Goal: Task Accomplishment & Management: Manage account settings

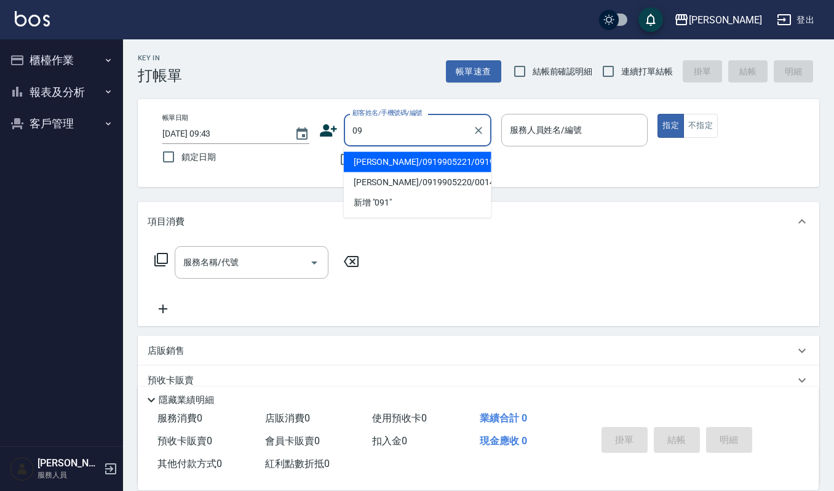
type input "0"
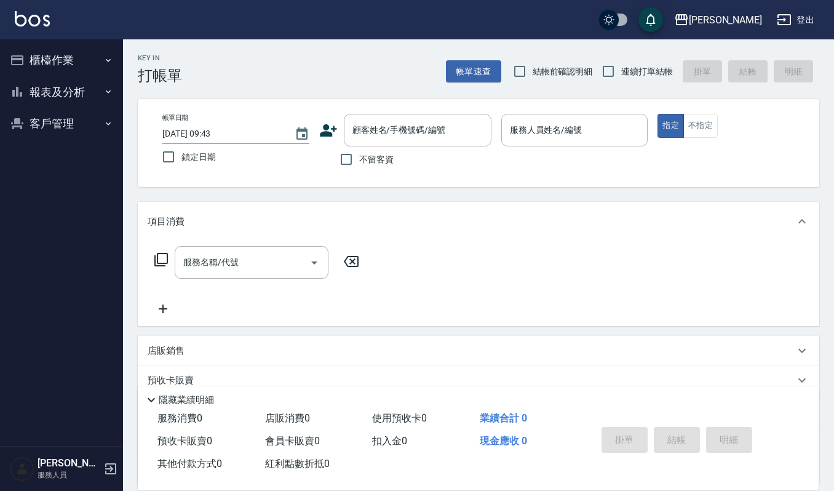
click at [284, 328] on div "項目消費 服務名稱/代號 服務名稱/代號 店販銷售 服務人員姓名/編號 服務人員姓名/編號 商品代號/名稱 商品代號/名稱 預收卡販賣 卡券名稱/代號 卡券名…" at bounding box center [478, 343] width 681 height 282
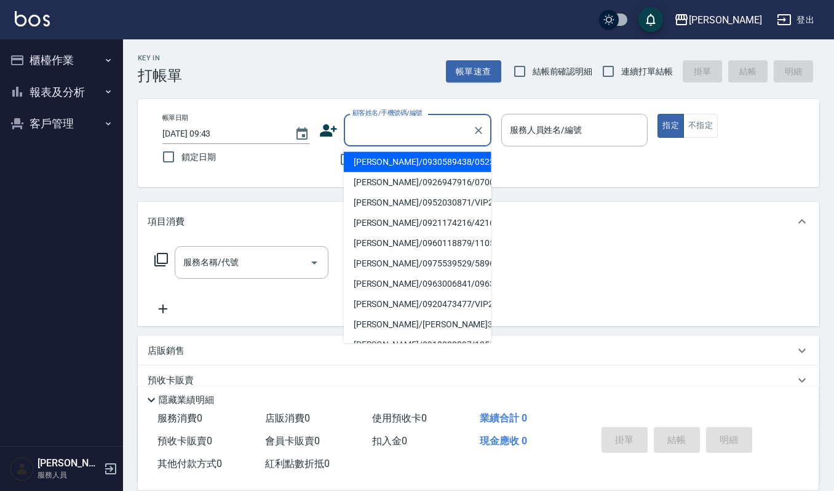
click at [434, 138] on input "顧客姓名/手機號碼/編號" at bounding box center [408, 130] width 118 height 22
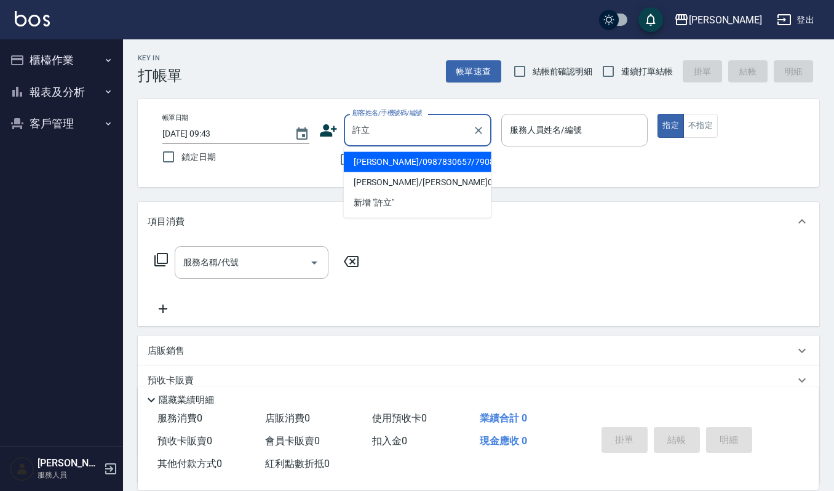
click at [407, 165] on li "[PERSON_NAME]/0987830657/7908266" at bounding box center [418, 162] width 148 height 20
type input "[PERSON_NAME]/0987830657/7908266"
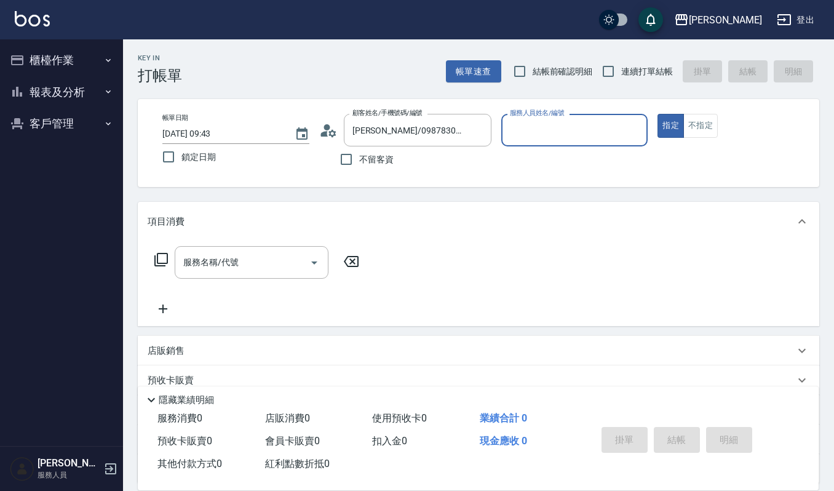
type input "[PERSON_NAME]-4"
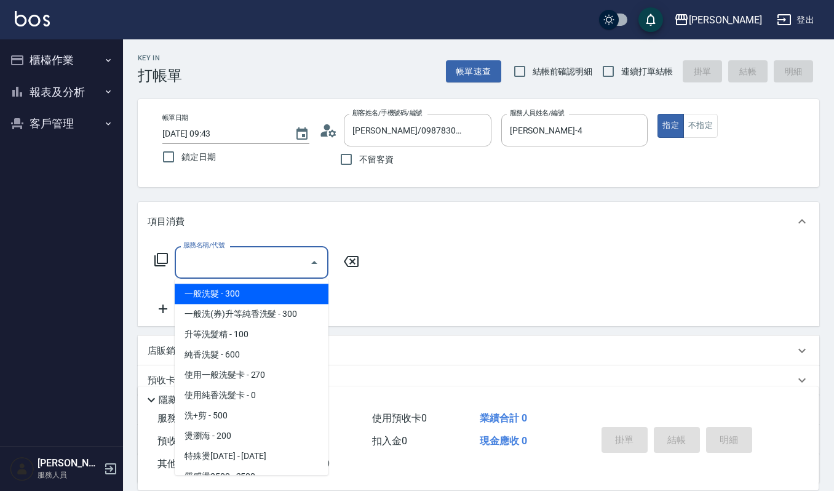
click at [261, 255] on input "服務名稱/代號" at bounding box center [242, 262] width 124 height 22
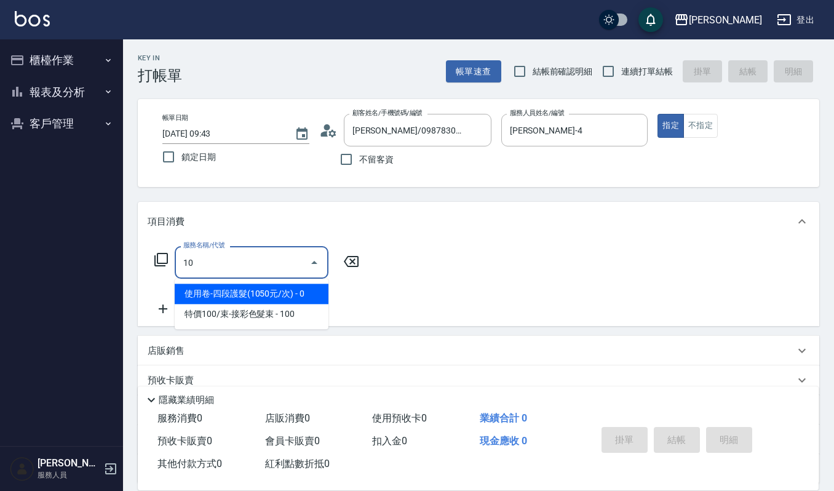
type input "1"
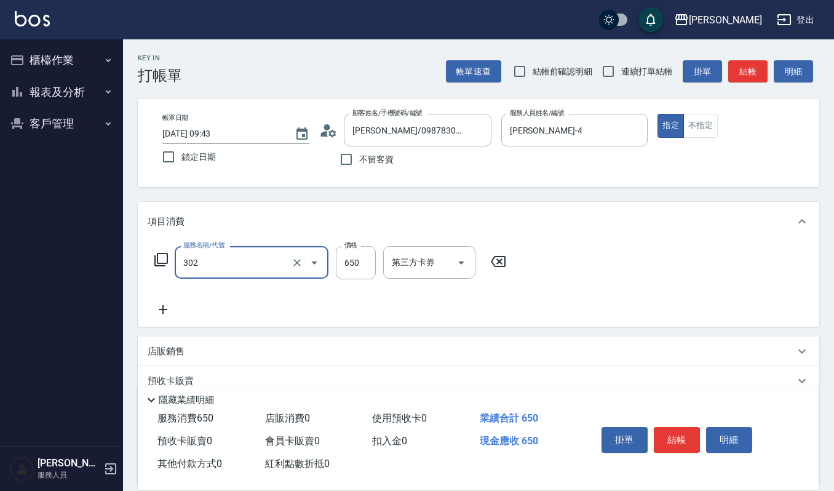
type input "經典剪髮-Gill(302)"
type input "600"
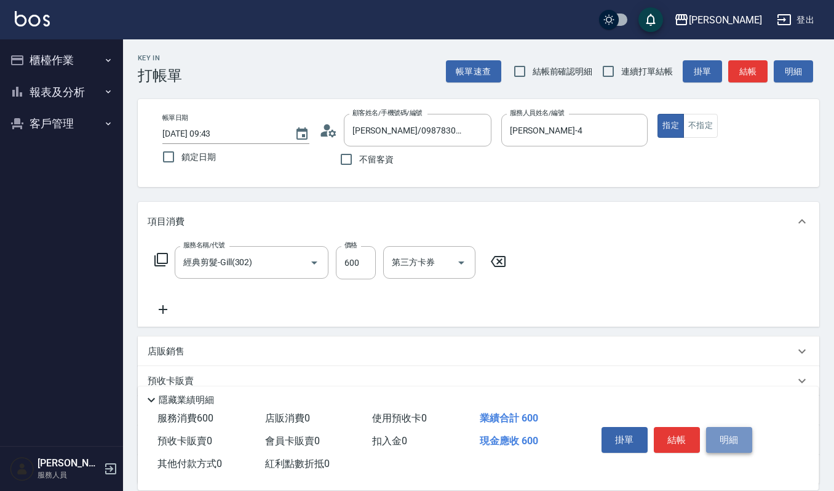
click at [739, 437] on button "明細" at bounding box center [729, 440] width 46 height 26
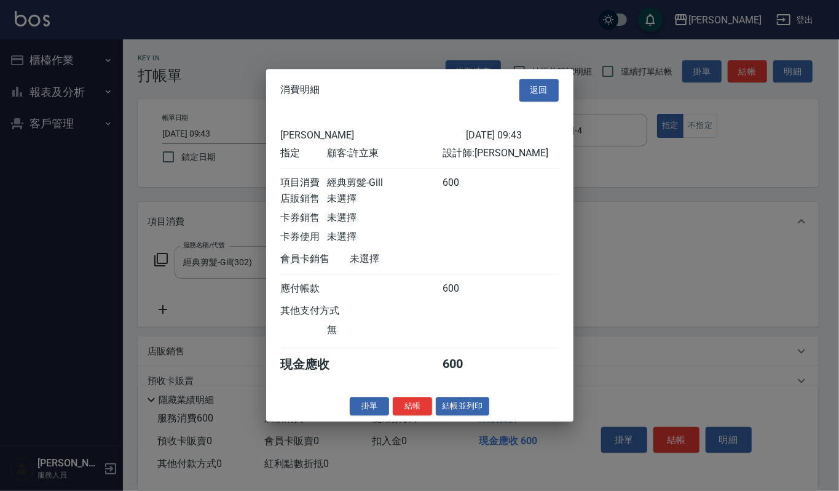
click at [461, 398] on div "消費明細 返回 上越[PERSON_NAME] [DATE] 09:43 指定 顧客: [PERSON_NAME] 設計師: [PERSON_NAME] 項目…" at bounding box center [419, 245] width 307 height 352
click at [459, 404] on button "結帳並列印" at bounding box center [462, 406] width 53 height 19
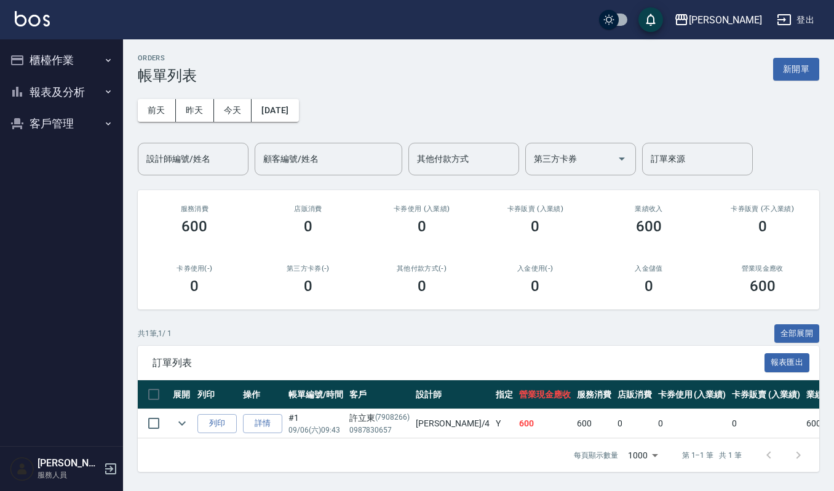
click at [68, 50] on button "櫃檯作業" at bounding box center [61, 60] width 113 height 32
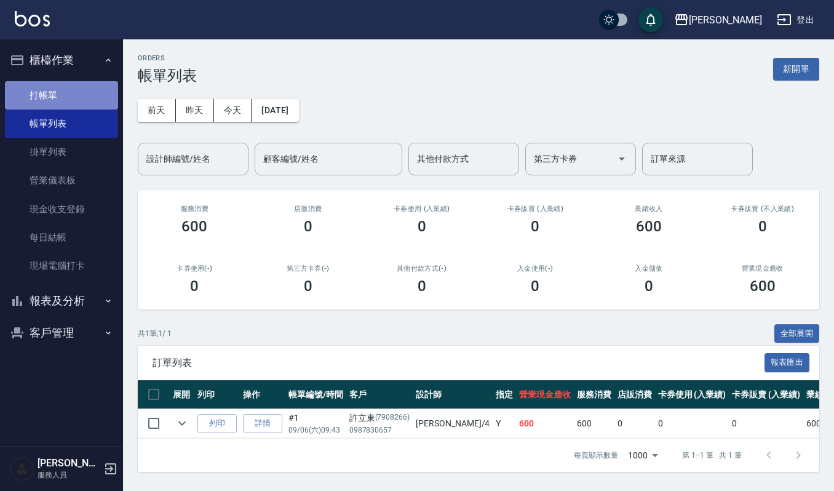
click at [101, 87] on link "打帳單" at bounding box center [61, 95] width 113 height 28
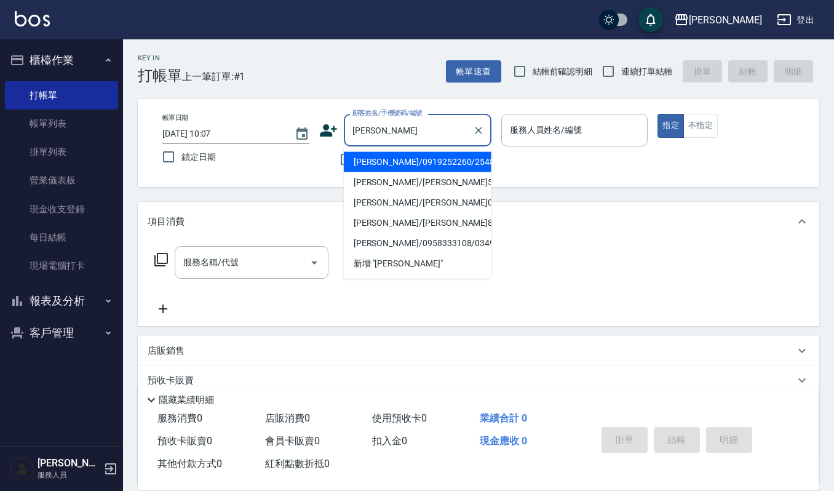
type input "無"
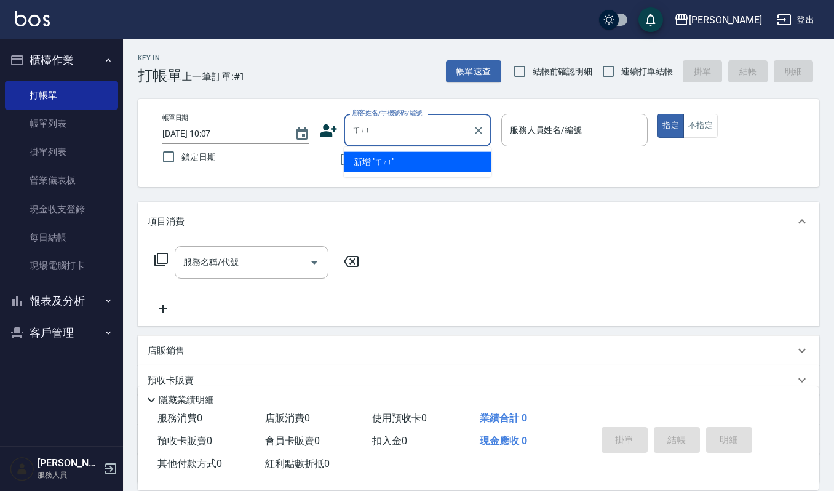
type input "徐"
click at [407, 157] on li "[PERSON_NAME]/0987830657/7908266" at bounding box center [418, 162] width 148 height 20
type input "[PERSON_NAME]/0987830657/7908266"
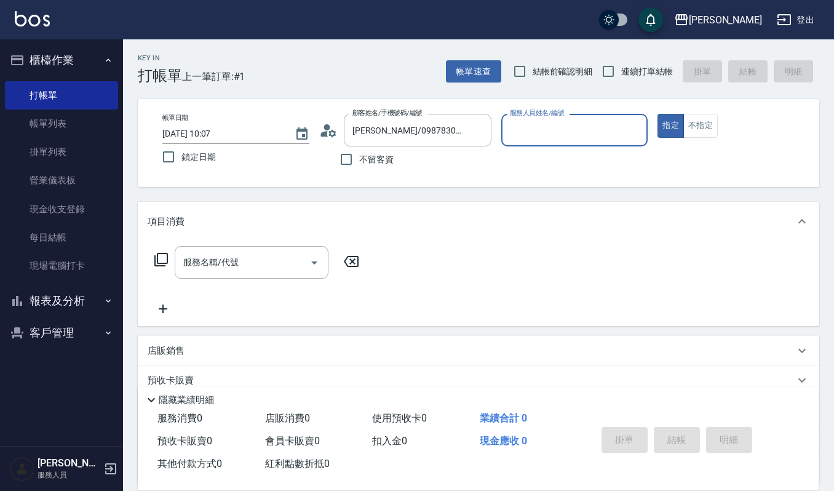
type input "[PERSON_NAME]-4"
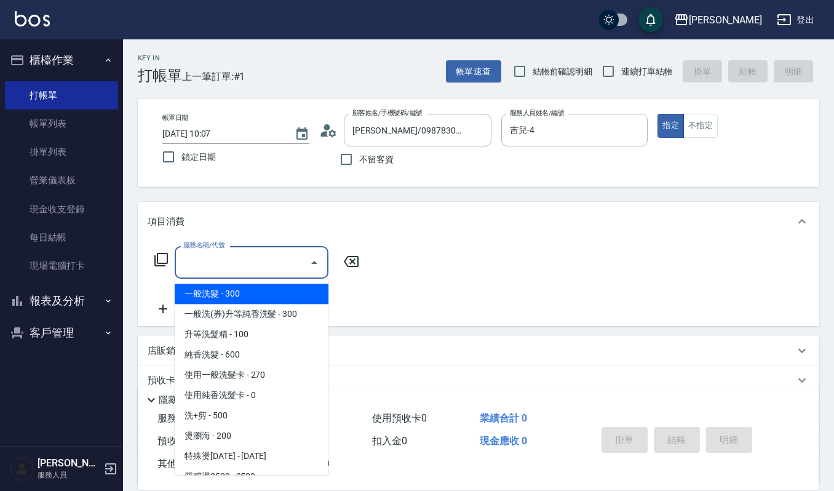
click at [225, 262] on input "服務名稱/代號" at bounding box center [242, 262] width 124 height 22
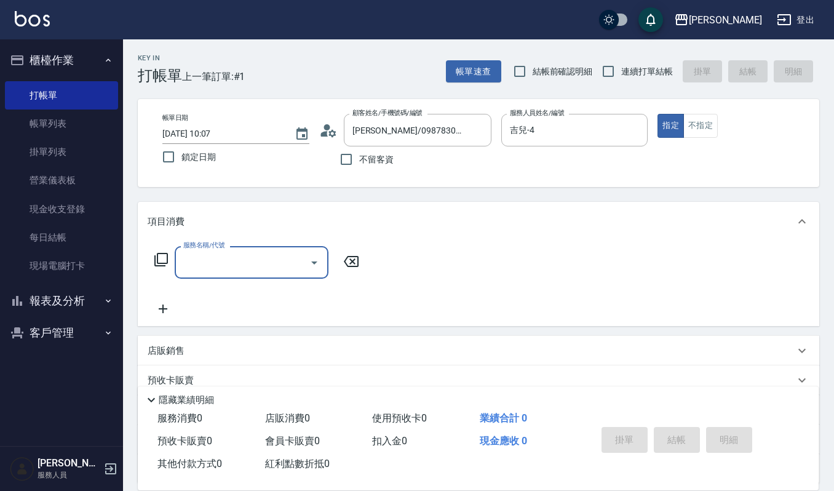
click at [226, 256] on input "服務名稱/代號" at bounding box center [242, 262] width 124 height 22
type input "ㄔ"
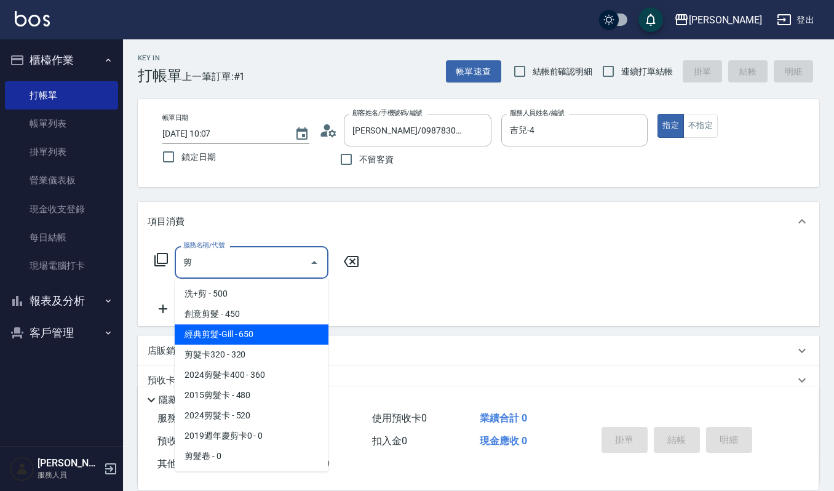
click at [261, 339] on span "經典剪髮-Gill - 650" at bounding box center [252, 334] width 154 height 20
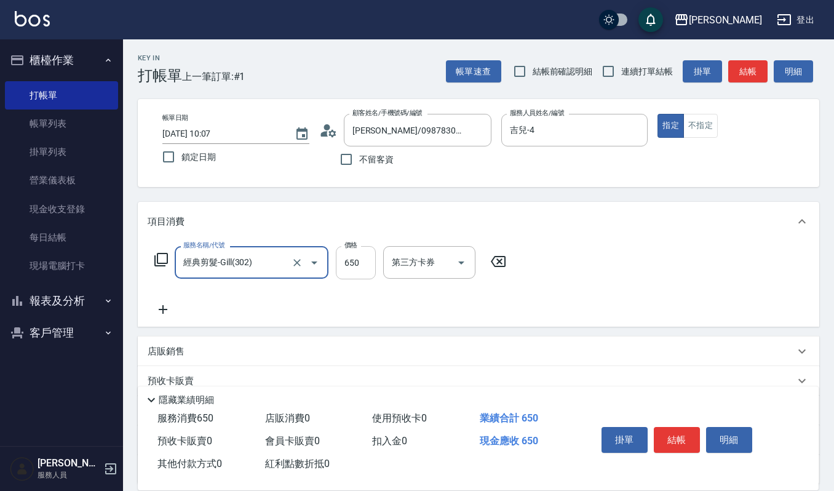
type input "經典剪髮-Gill(302)"
click at [369, 256] on input "650" at bounding box center [356, 262] width 40 height 33
type input "600"
click at [669, 441] on button "結帳" at bounding box center [677, 440] width 46 height 26
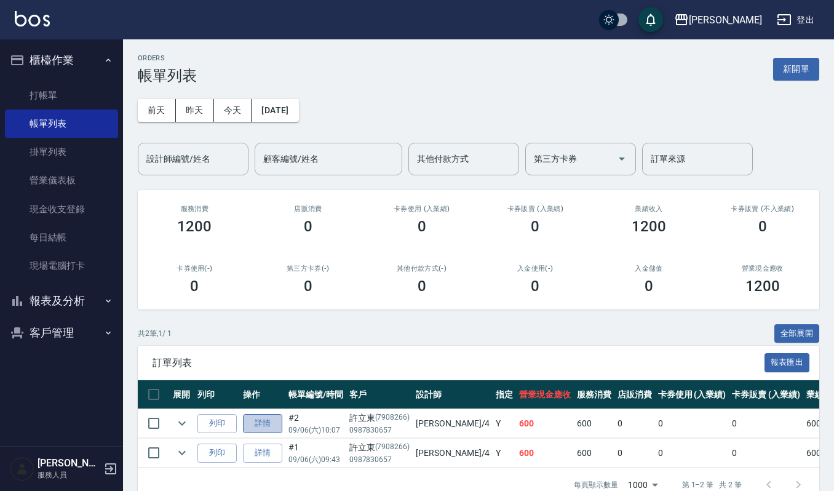
click at [264, 429] on link "詳情" at bounding box center [262, 423] width 39 height 19
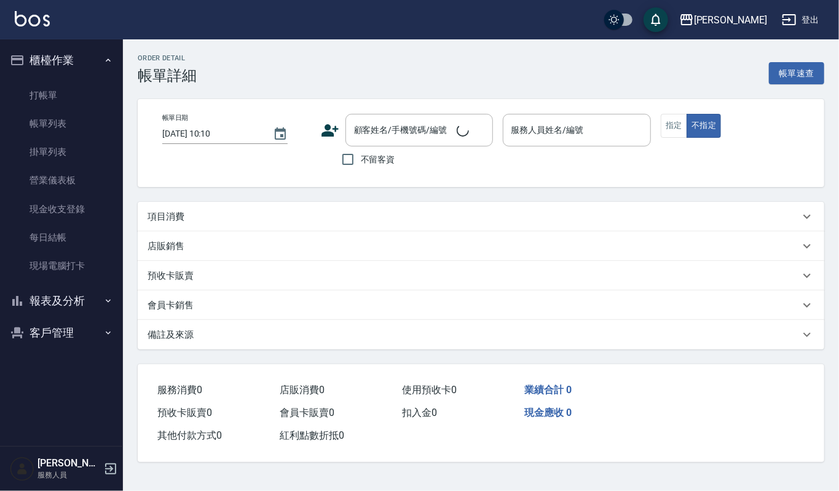
type input "2025/09/06 10:07"
type input "[PERSON_NAME]-4"
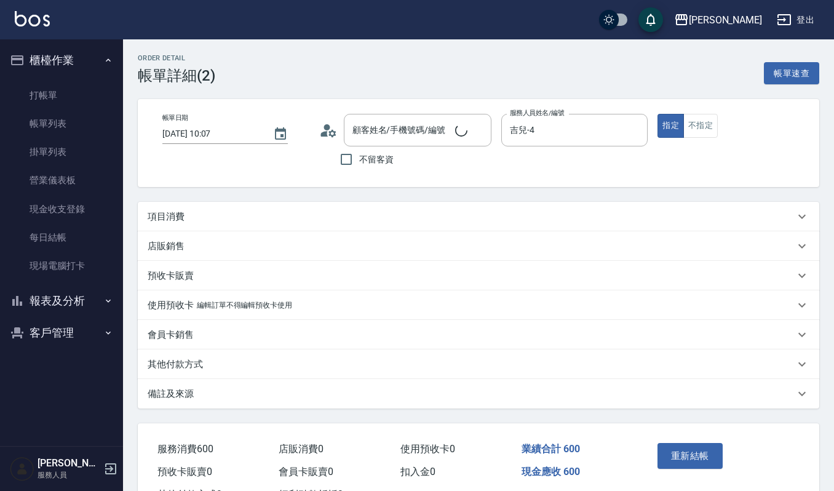
type input "[PERSON_NAME]/0987830657/7908266"
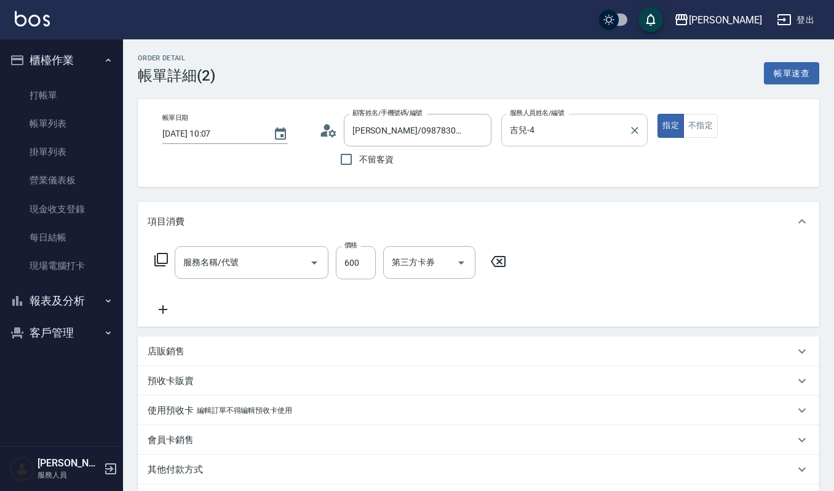
type input "經典剪髮-Gill(302)"
click at [502, 261] on icon at bounding box center [498, 261] width 31 height 15
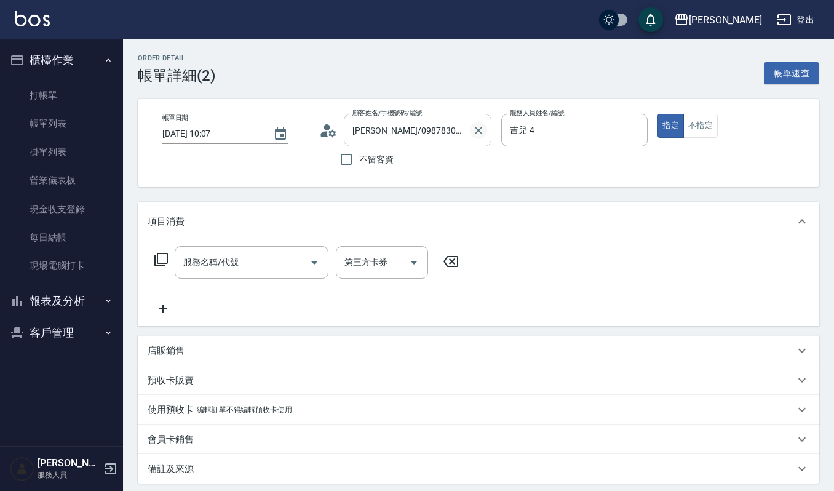
click at [472, 128] on icon "Clear" at bounding box center [478, 130] width 12 height 12
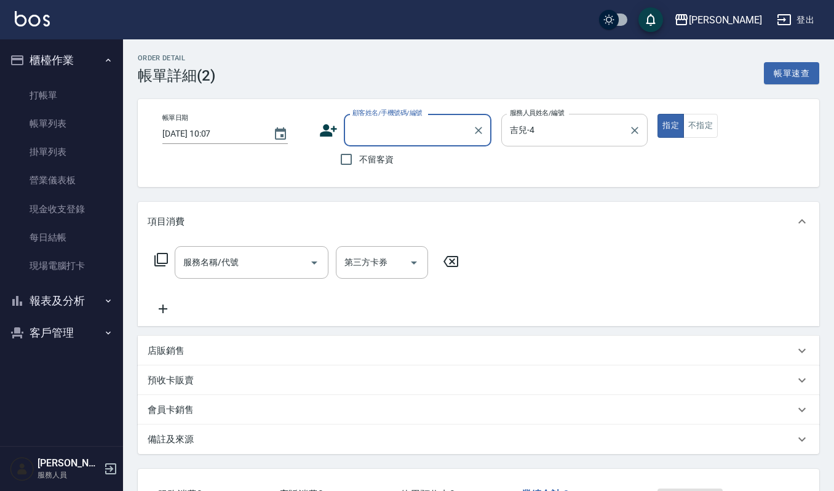
click at [556, 130] on input "[PERSON_NAME]-4" at bounding box center [565, 130] width 117 height 22
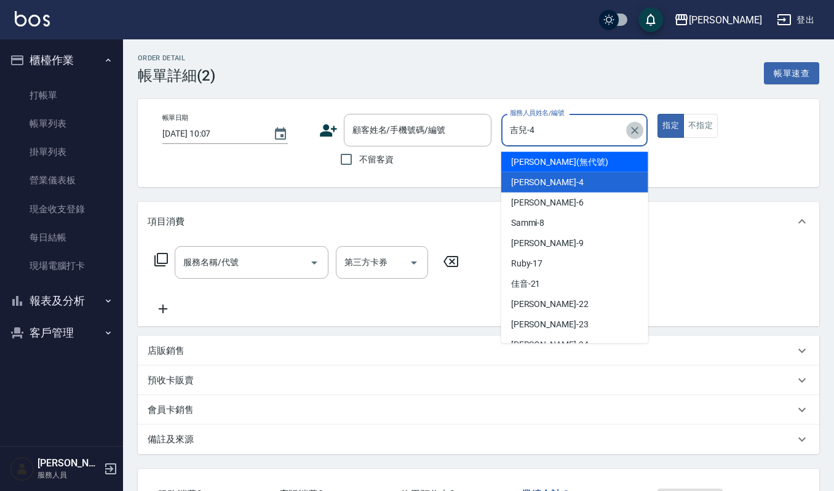
click at [631, 129] on icon "Clear" at bounding box center [634, 130] width 12 height 12
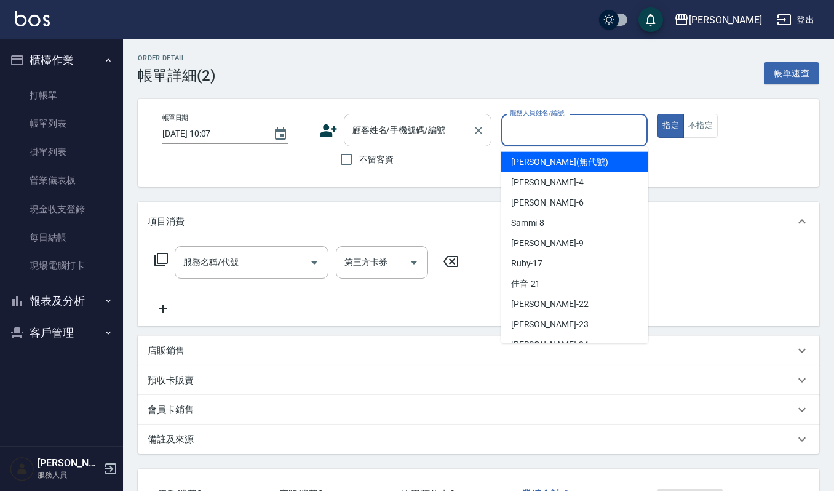
click at [430, 132] on input "顧客姓名/手機號碼/編號" at bounding box center [408, 130] width 118 height 22
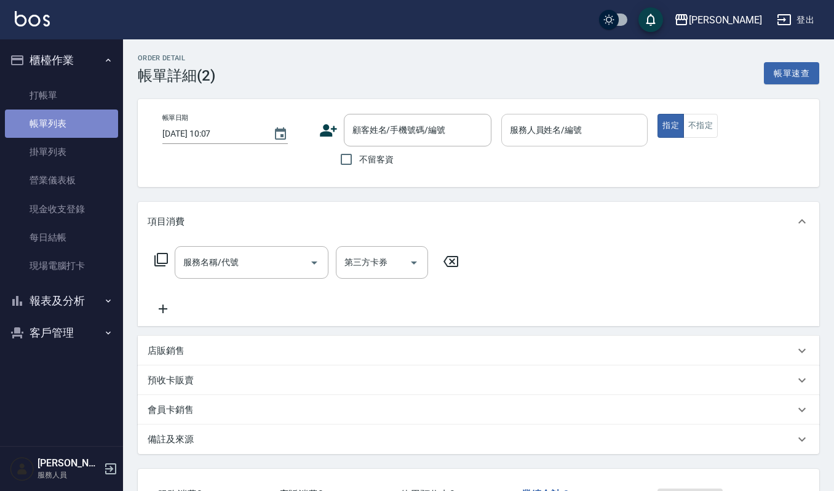
click at [49, 125] on link "帳單列表" at bounding box center [61, 123] width 113 height 28
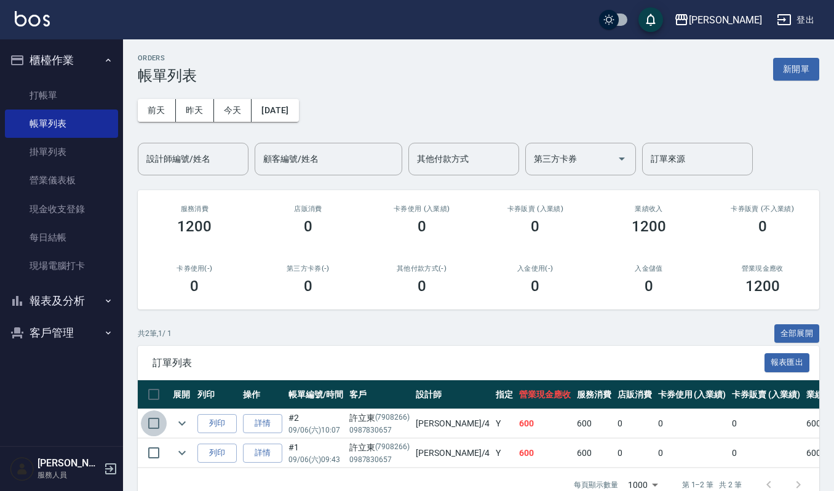
click at [156, 427] on input "checkbox" at bounding box center [154, 423] width 26 height 26
checkbox input "true"
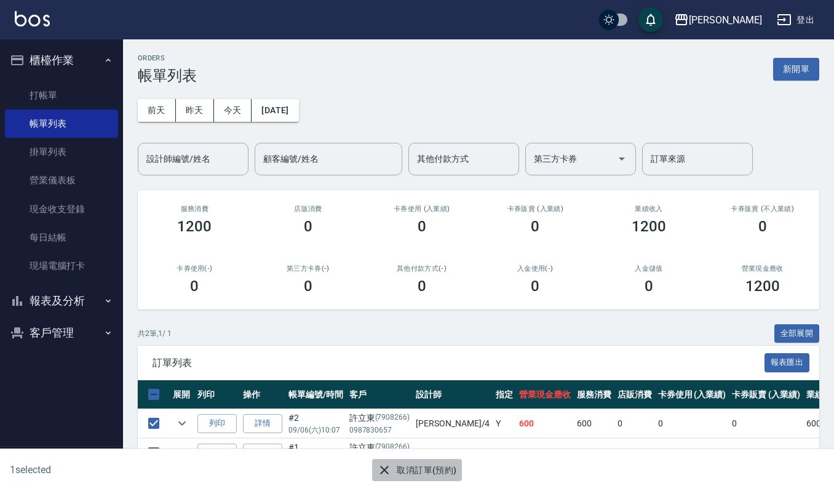
click at [438, 477] on button "取消訂單(預約)" at bounding box center [416, 470] width 89 height 23
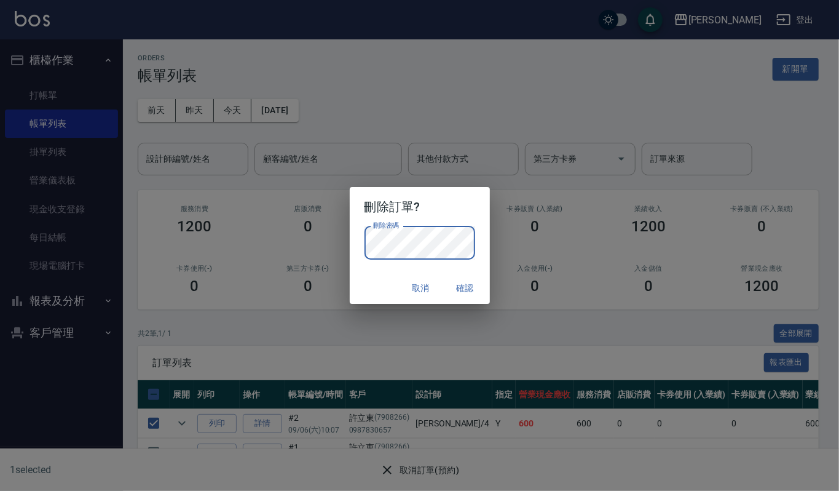
click at [448, 190] on h2 "刪除訂單?" at bounding box center [420, 206] width 140 height 39
click at [470, 274] on div "取消 確認" at bounding box center [420, 288] width 140 height 33
click at [468, 282] on button "確認" at bounding box center [465, 288] width 39 height 23
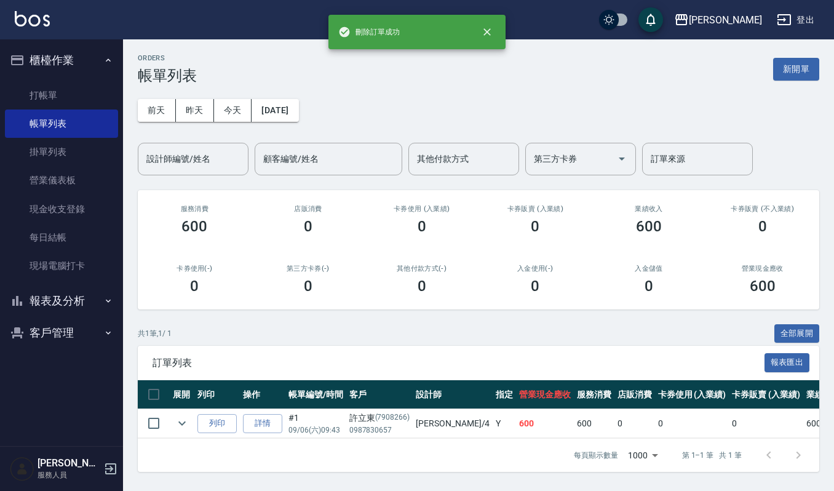
scroll to position [8, 0]
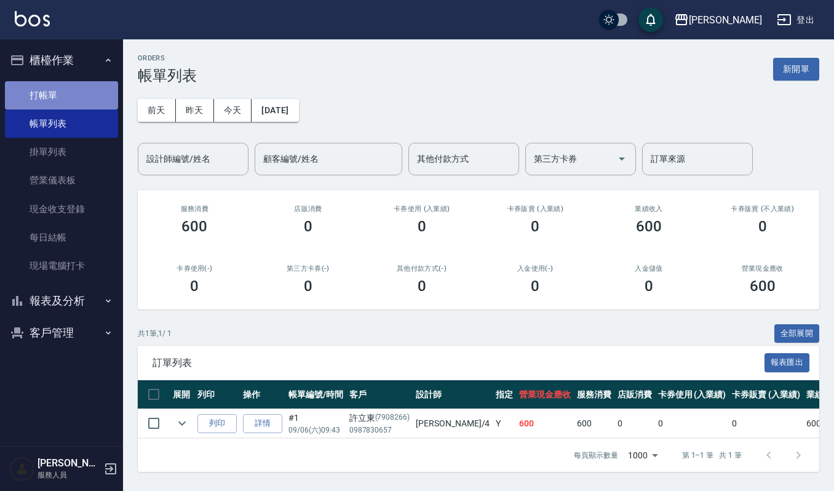
click at [47, 97] on link "打帳單" at bounding box center [61, 95] width 113 height 28
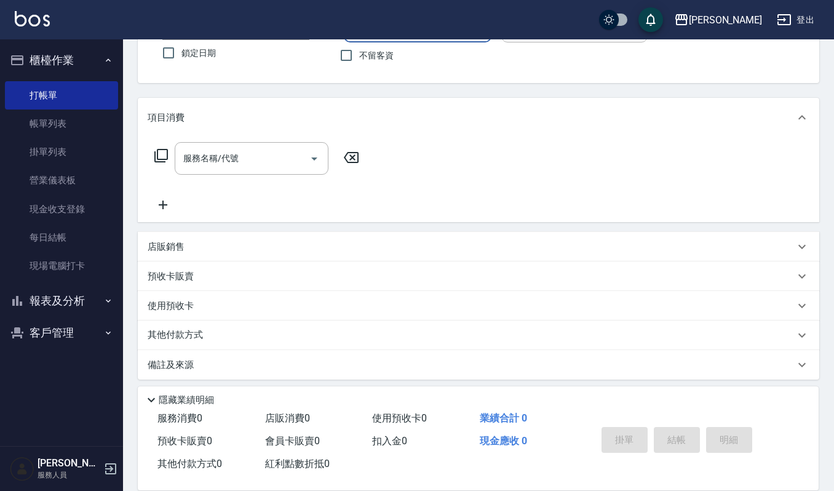
scroll to position [108, 0]
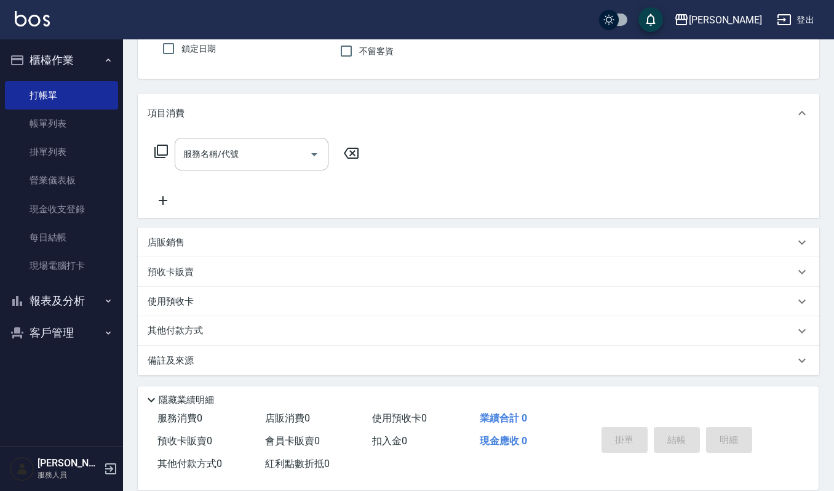
click at [183, 241] on p "店販銷售" at bounding box center [166, 242] width 37 height 13
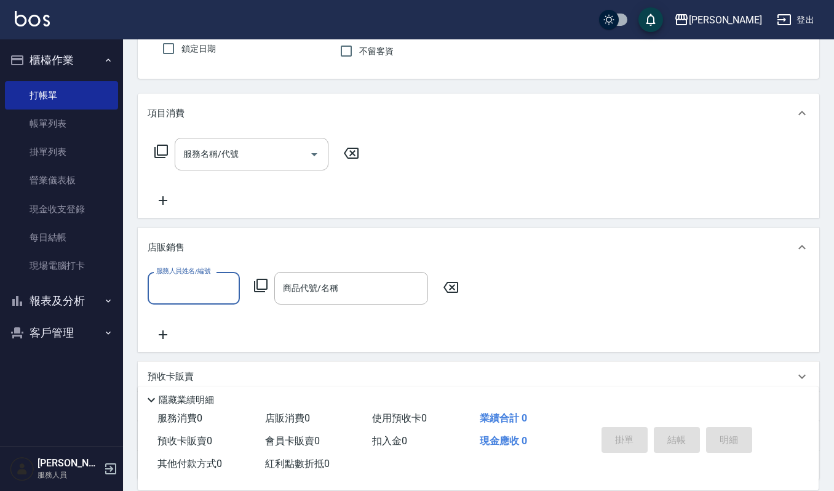
scroll to position [1, 0]
click at [330, 285] on div "商品代號/名稱 商品代號/名稱" at bounding box center [351, 288] width 154 height 33
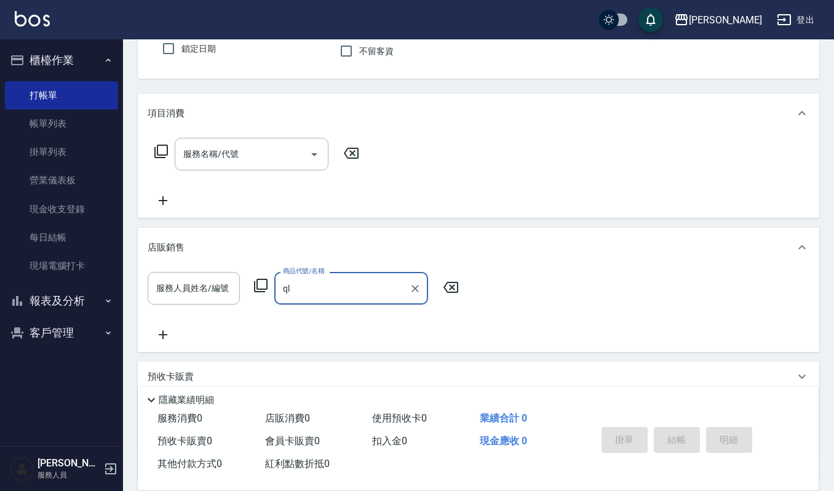
type input "q"
type input "泡"
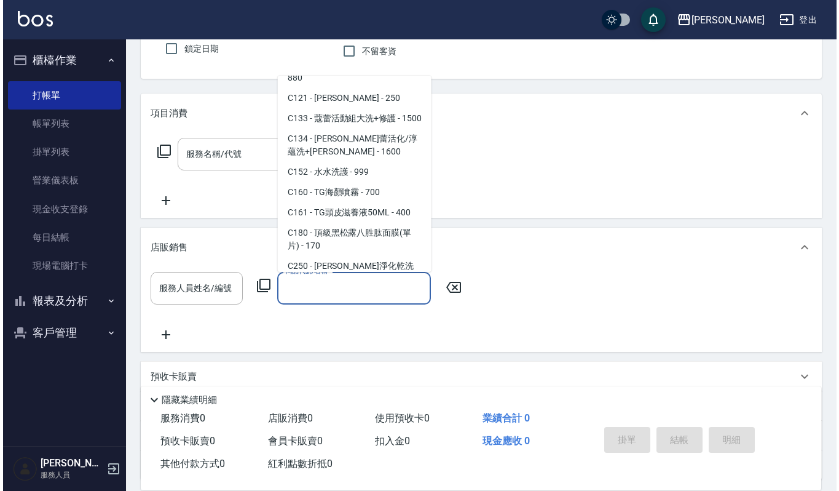
scroll to position [1230, 0]
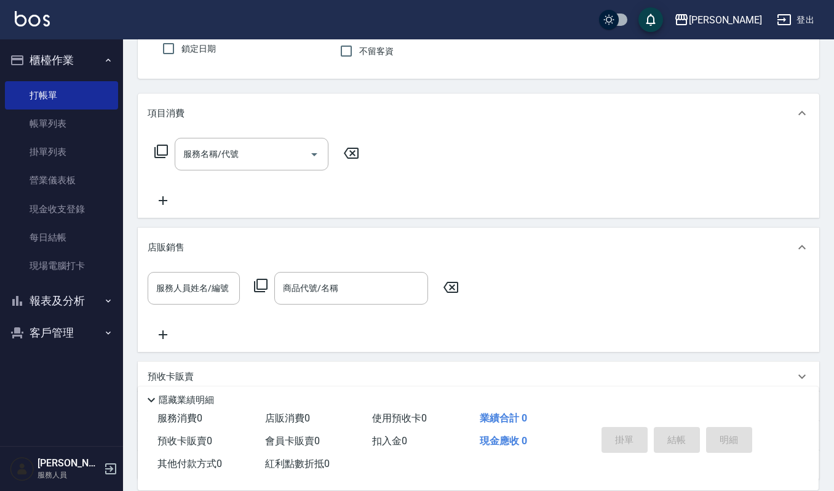
click at [261, 284] on icon at bounding box center [260, 285] width 15 height 15
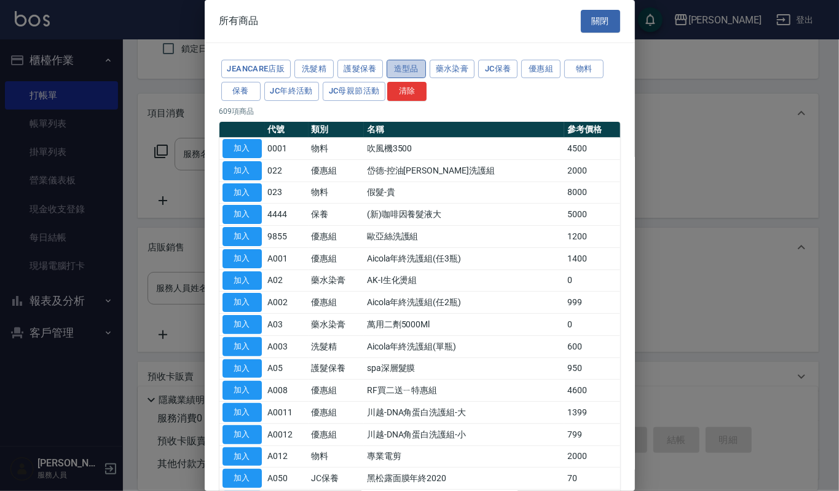
click at [402, 63] on button "造型品" at bounding box center [406, 69] width 39 height 19
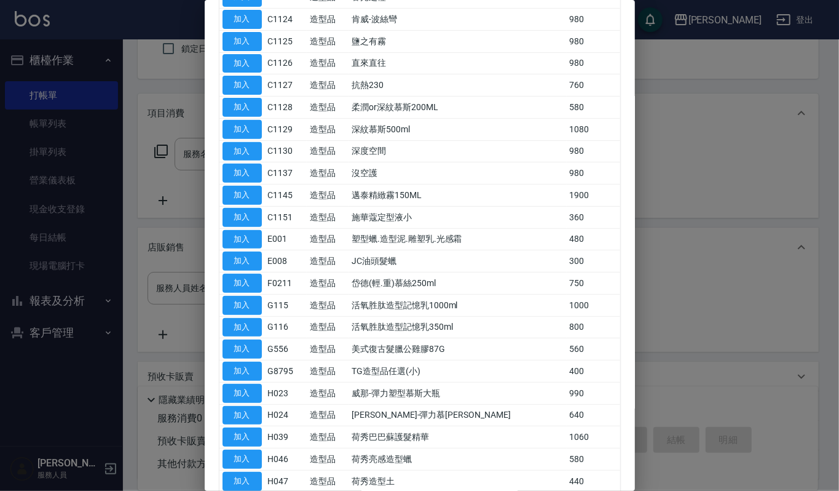
scroll to position [246, 0]
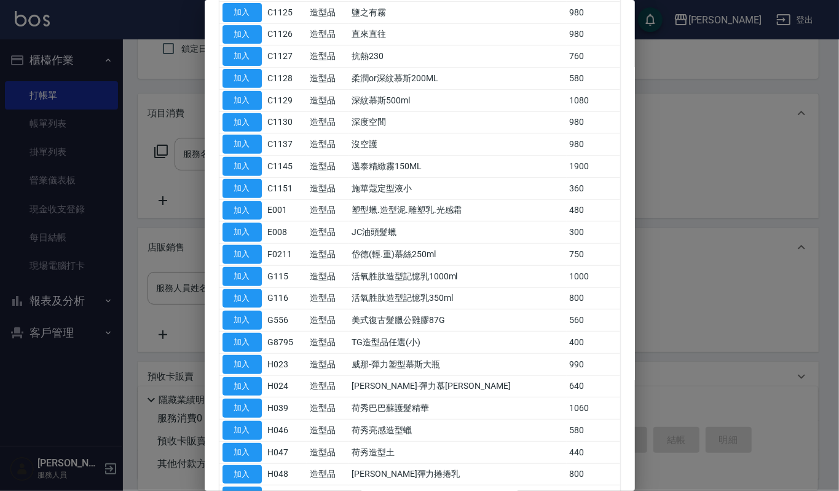
drag, startPoint x: 65, startPoint y: 69, endPoint x: 87, endPoint y: 72, distance: 23.0
click at [64, 69] on div at bounding box center [419, 245] width 839 height 491
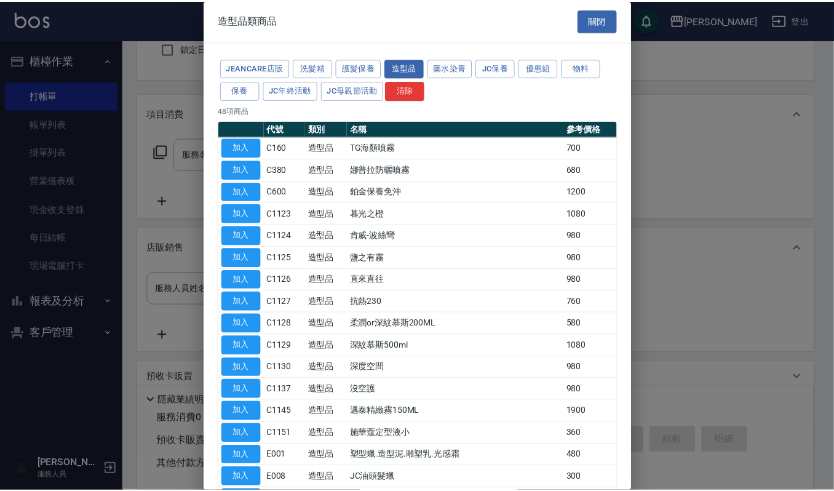
scroll to position [0, 0]
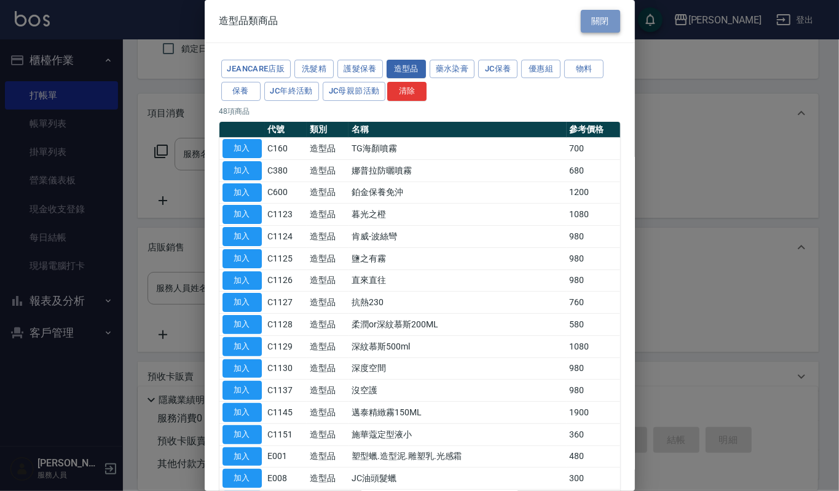
click at [596, 26] on button "關閉" at bounding box center [600, 21] width 39 height 23
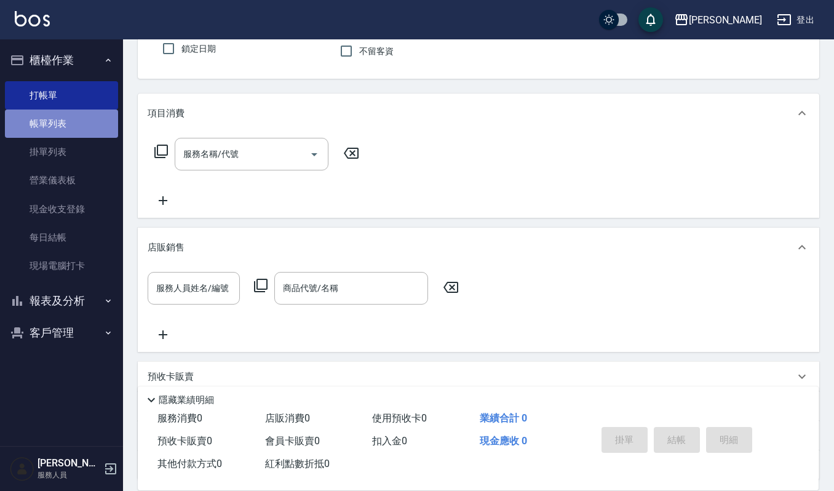
click at [58, 121] on link "帳單列表" at bounding box center [61, 123] width 113 height 28
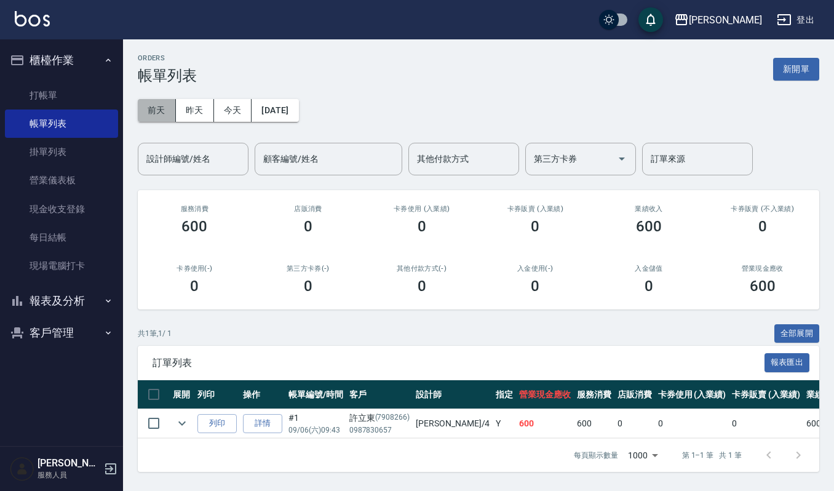
click at [161, 107] on button "前天" at bounding box center [157, 110] width 38 height 23
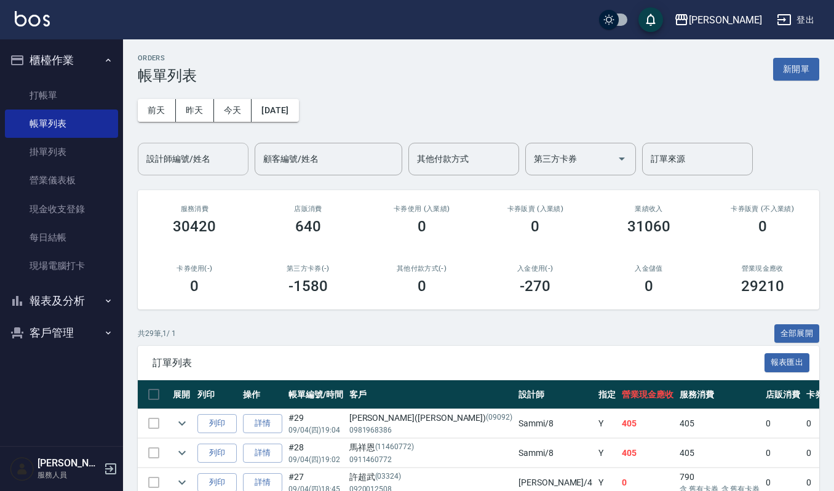
click at [195, 165] on input "設計師編號/姓名" at bounding box center [193, 159] width 100 height 22
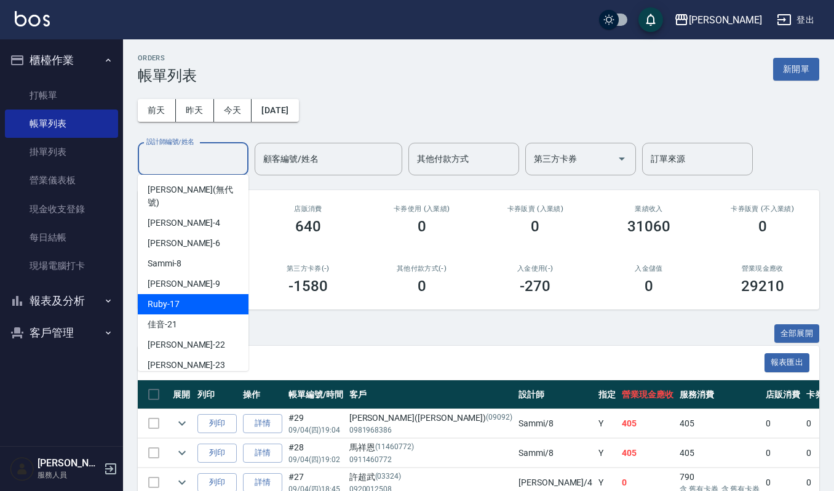
click at [182, 294] on div "Ruby -17" at bounding box center [193, 304] width 111 height 20
type input "Ruby-17"
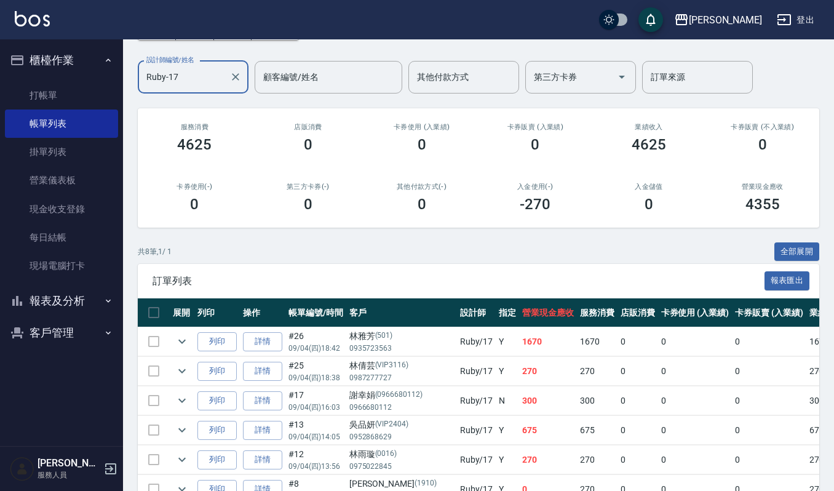
scroll to position [164, 0]
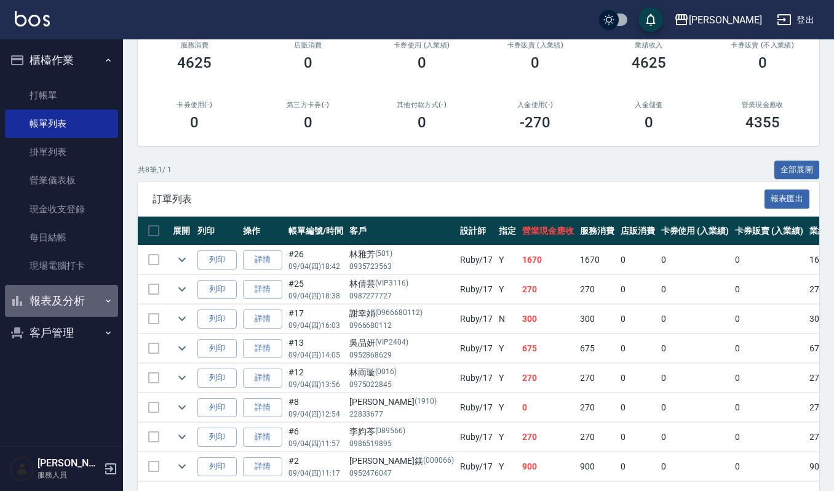
click at [73, 303] on button "報表及分析" at bounding box center [61, 301] width 113 height 32
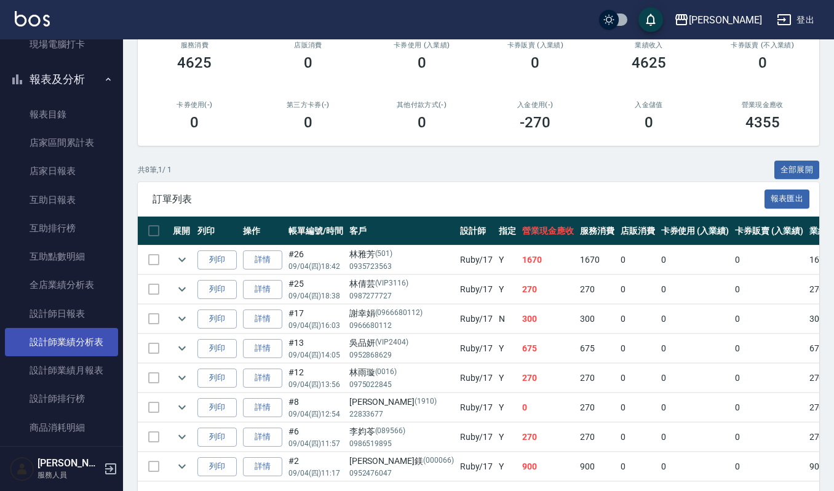
scroll to position [246, 0]
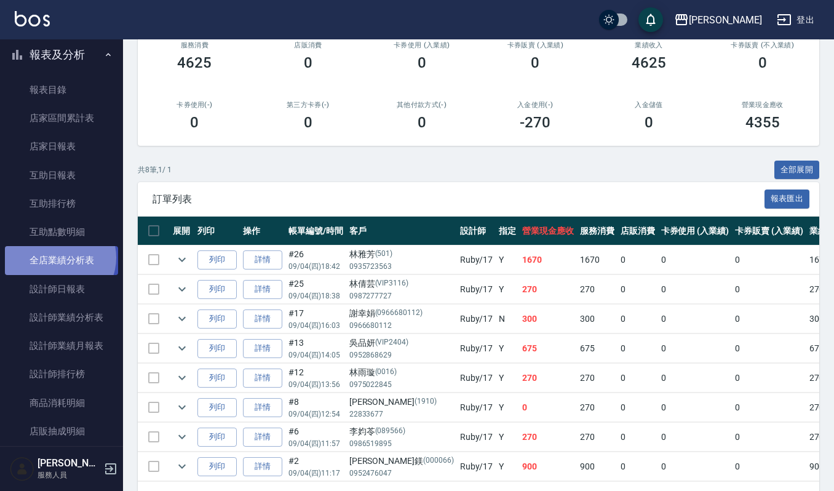
click at [57, 257] on link "全店業績分析表" at bounding box center [61, 260] width 113 height 28
